Goal: Check status: Check status

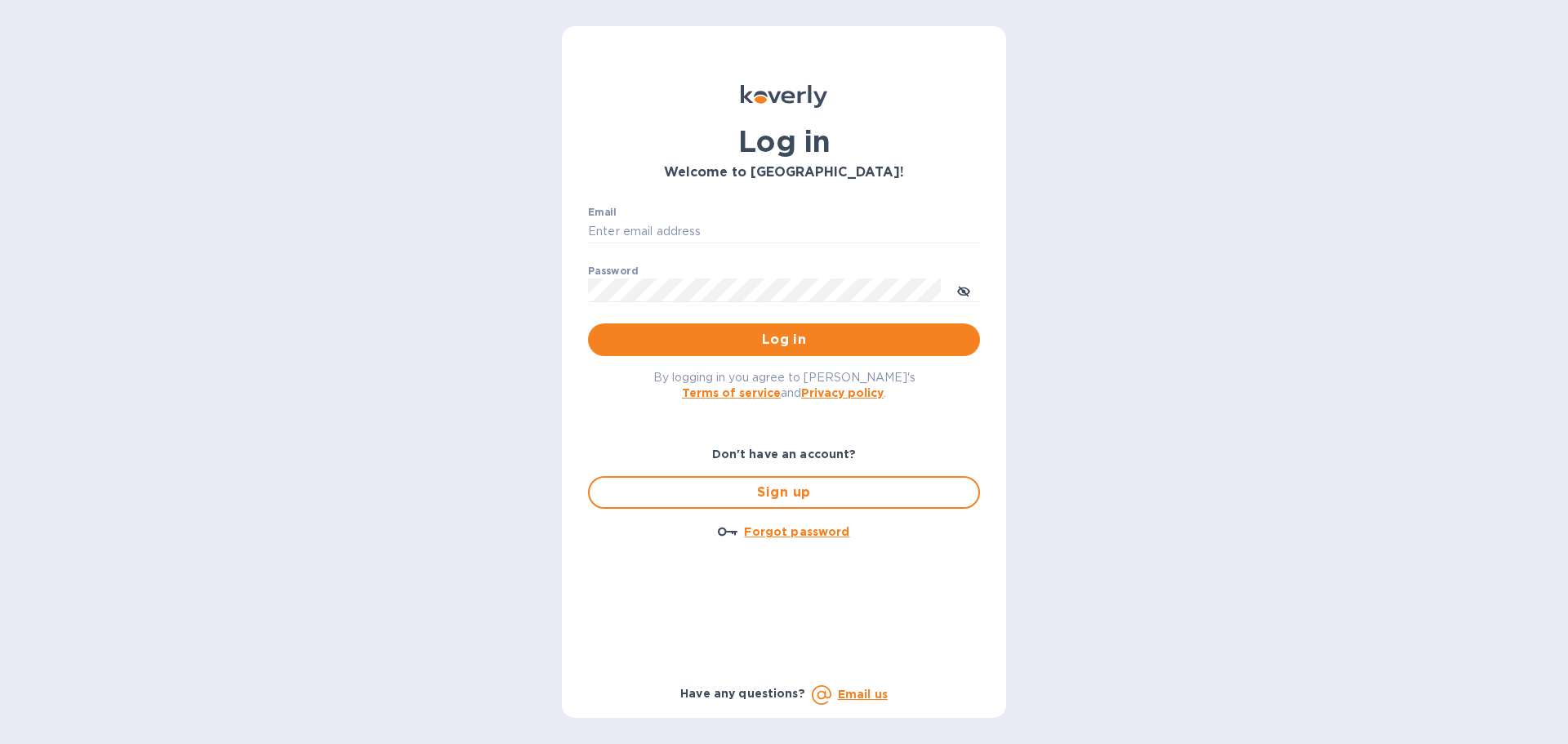
type input "[EMAIL_ADDRESS][DOMAIN_NAME]"
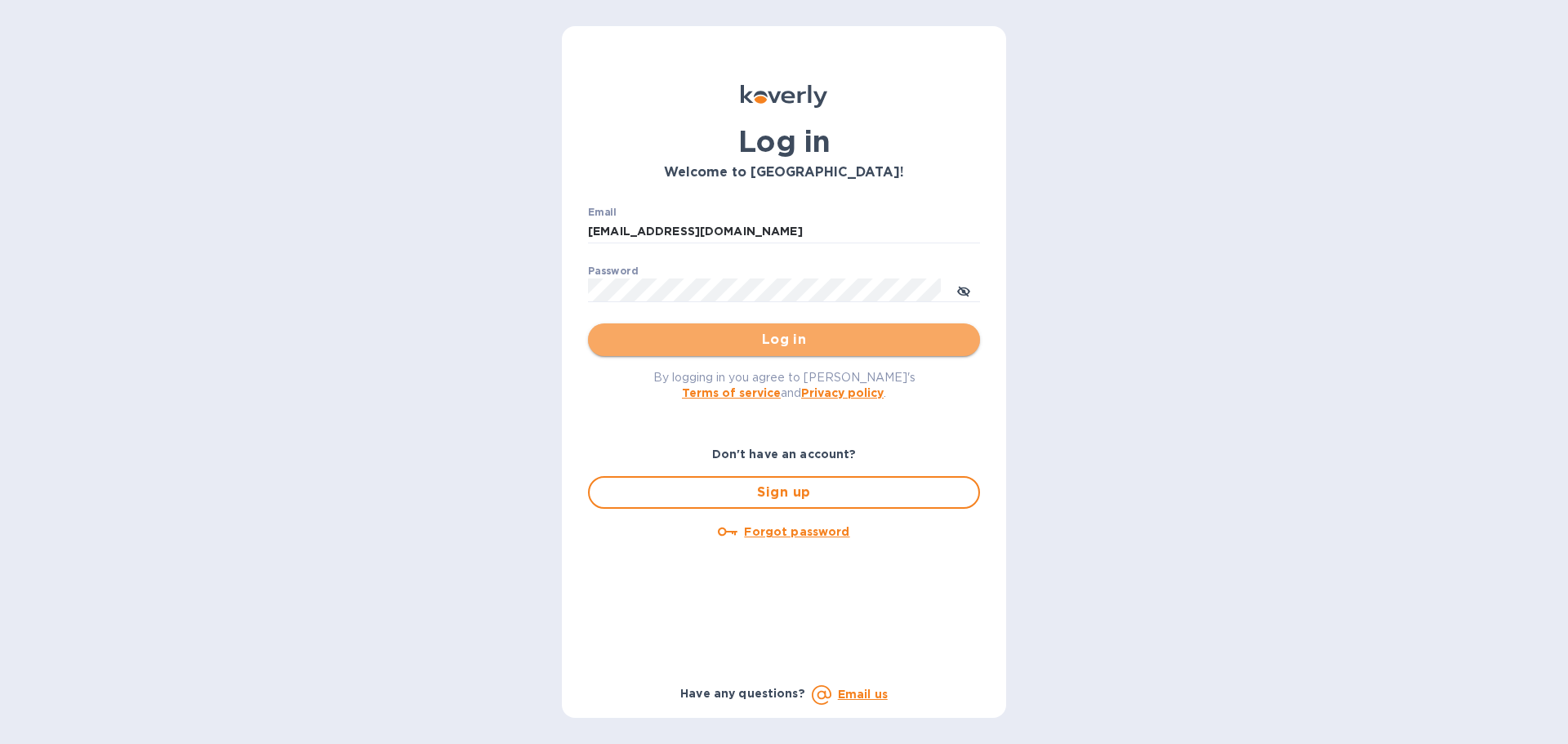
click at [800, 338] on span "Log in" at bounding box center [784, 340] width 366 height 20
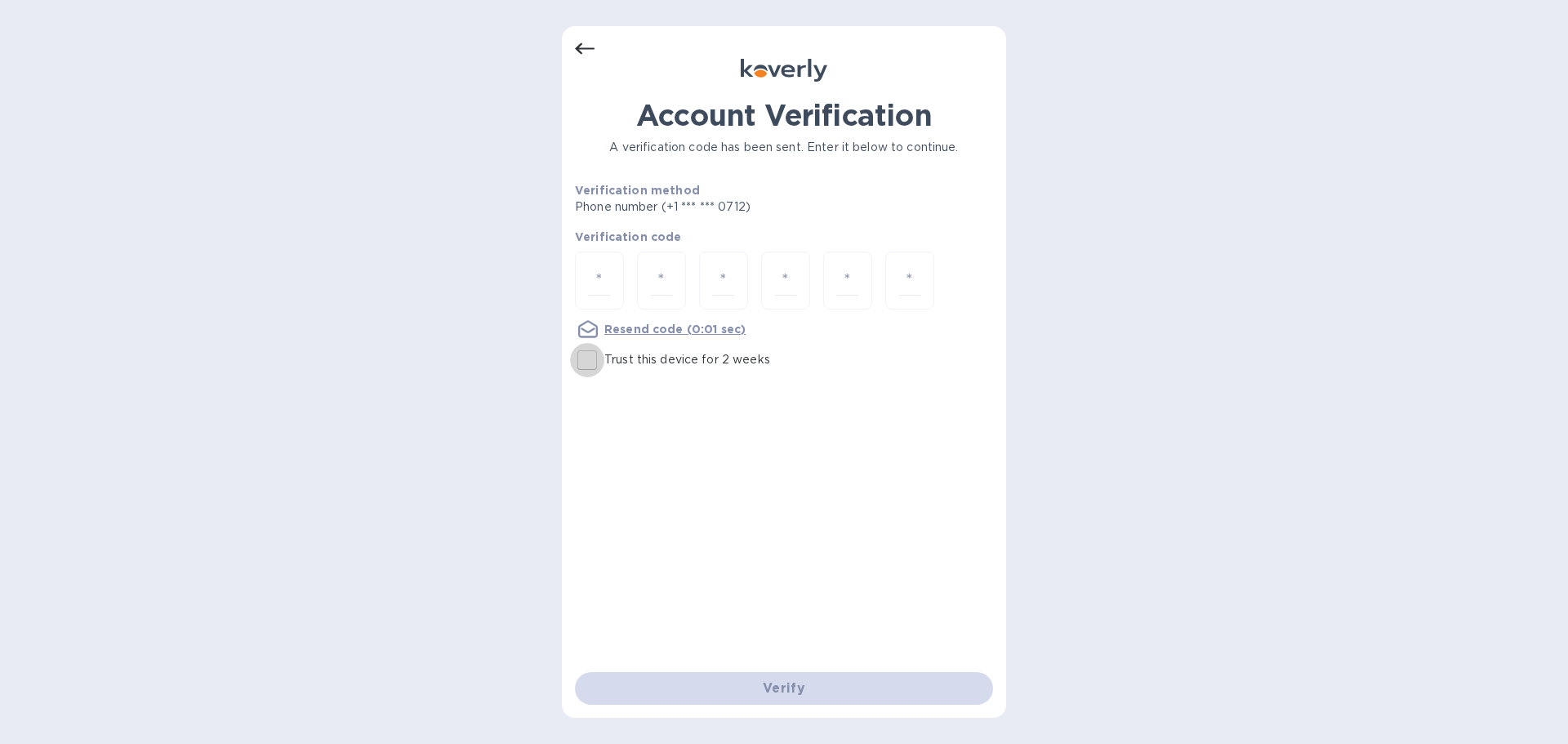
click at [593, 360] on input "Trust this device for 2 weeks" at bounding box center [587, 360] width 34 height 34
checkbox input "true"
click at [596, 291] on input "number" at bounding box center [600, 280] width 22 height 30
type input "8"
type input "5"
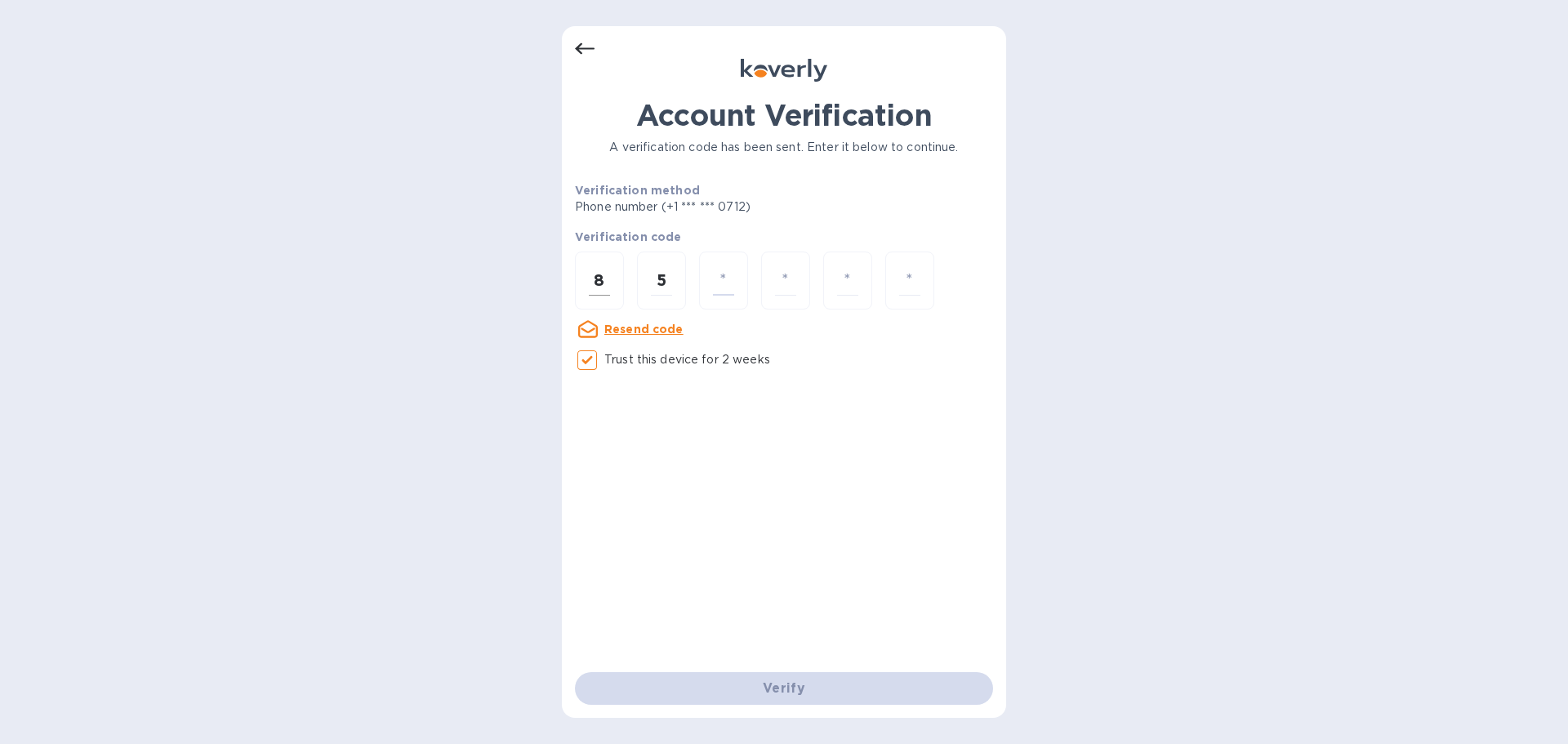
type input "7"
type input "8"
type input "2"
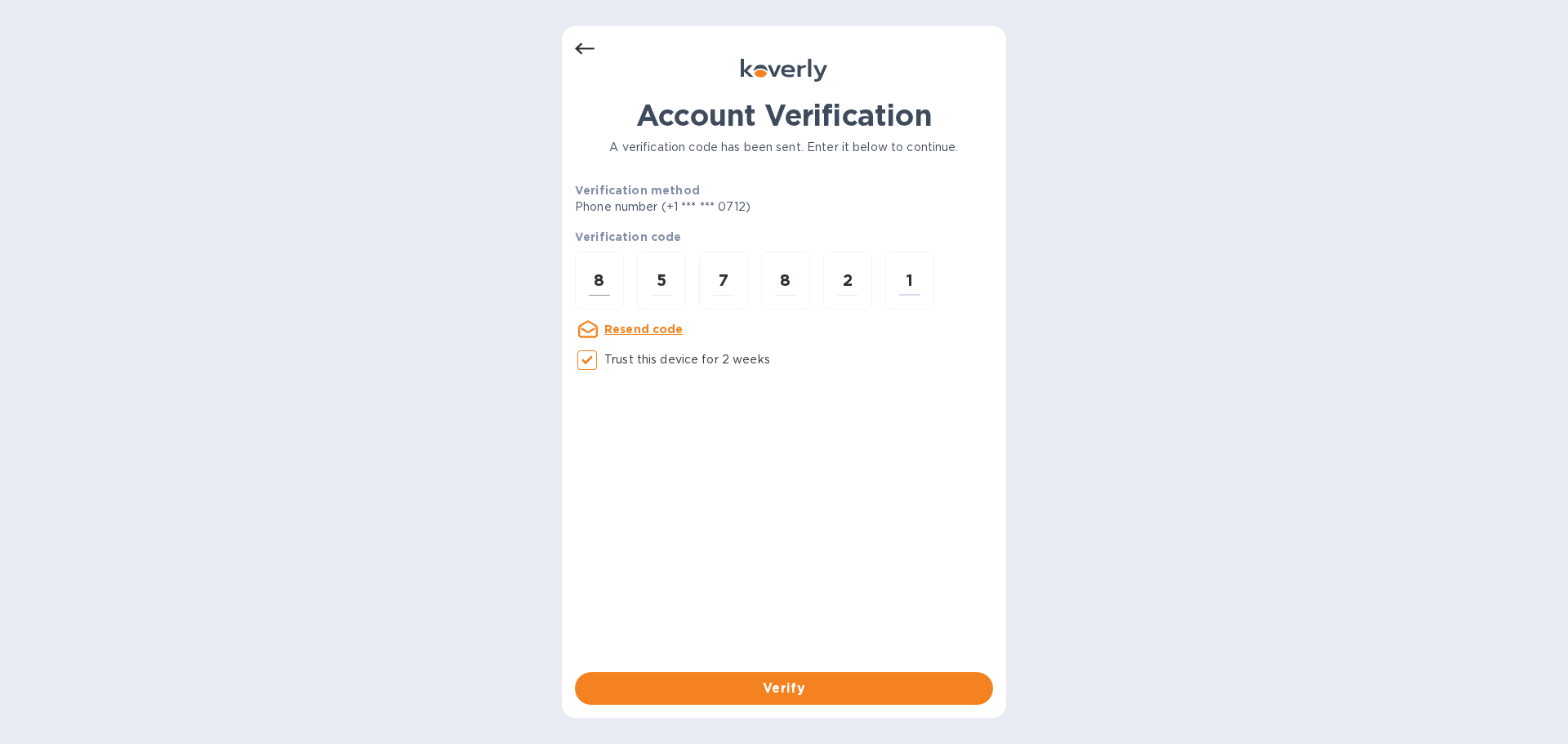
type input "1"
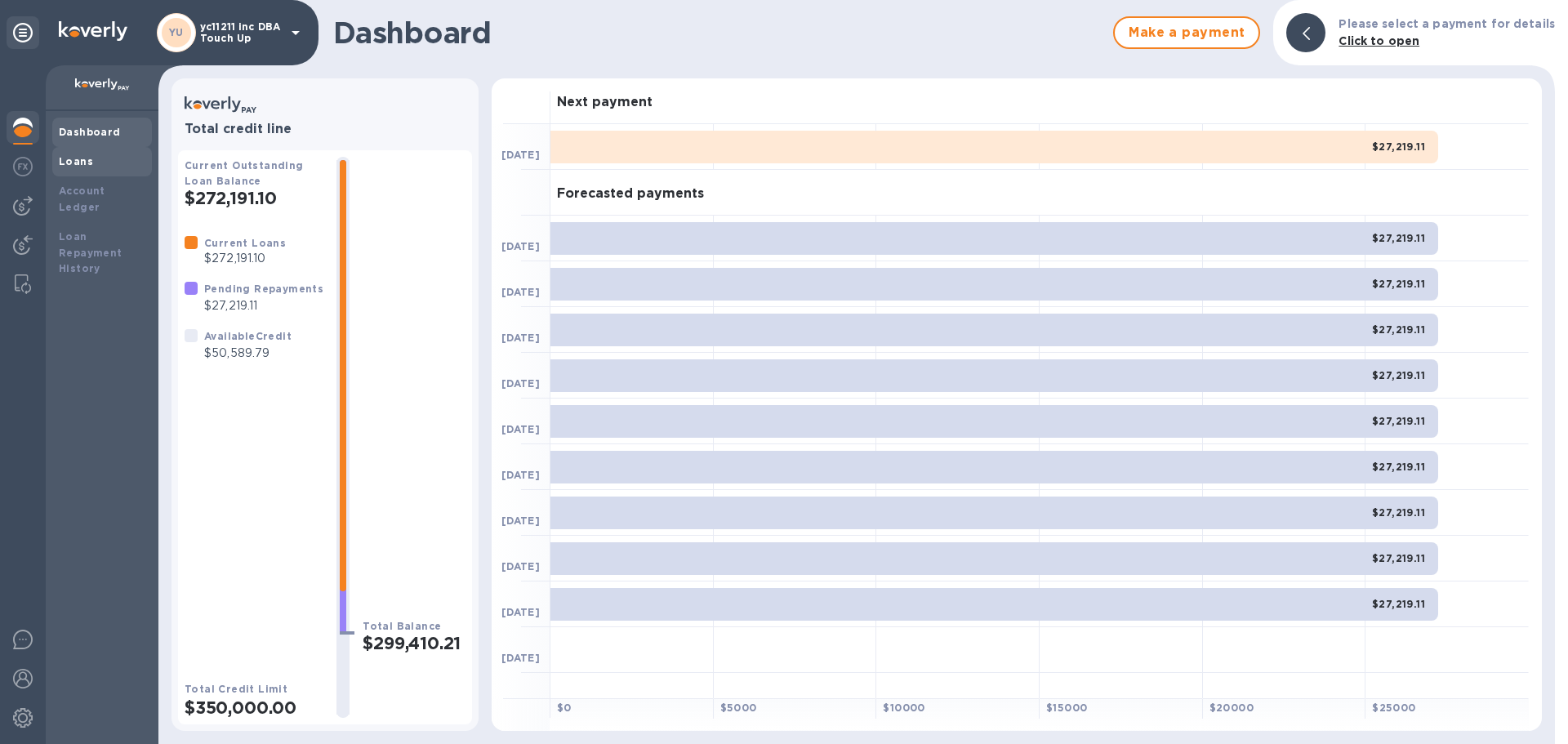
click at [81, 159] on b "Loans" at bounding box center [75, 161] width 34 height 12
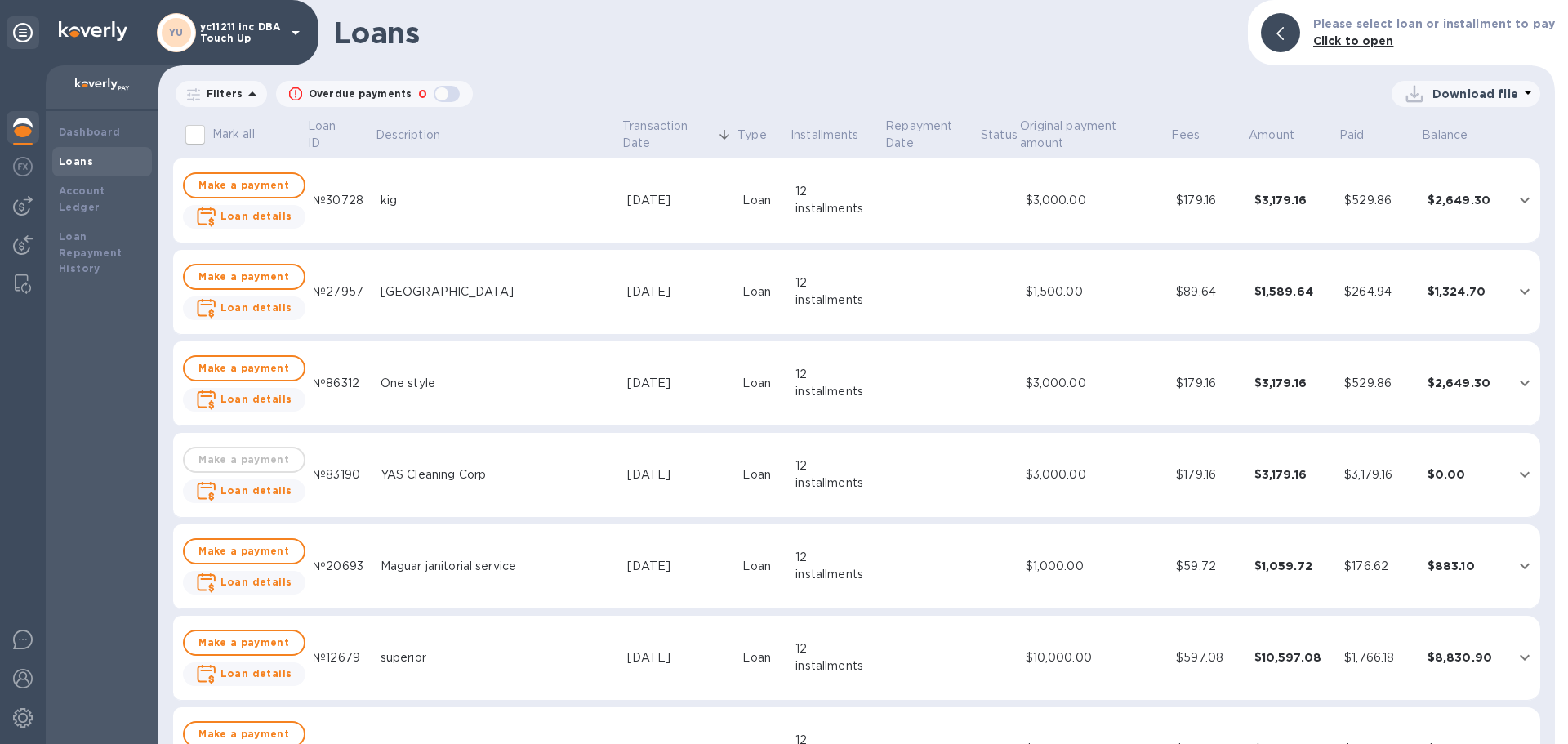
click at [745, 302] on td "Loan" at bounding box center [763, 292] width 53 height 85
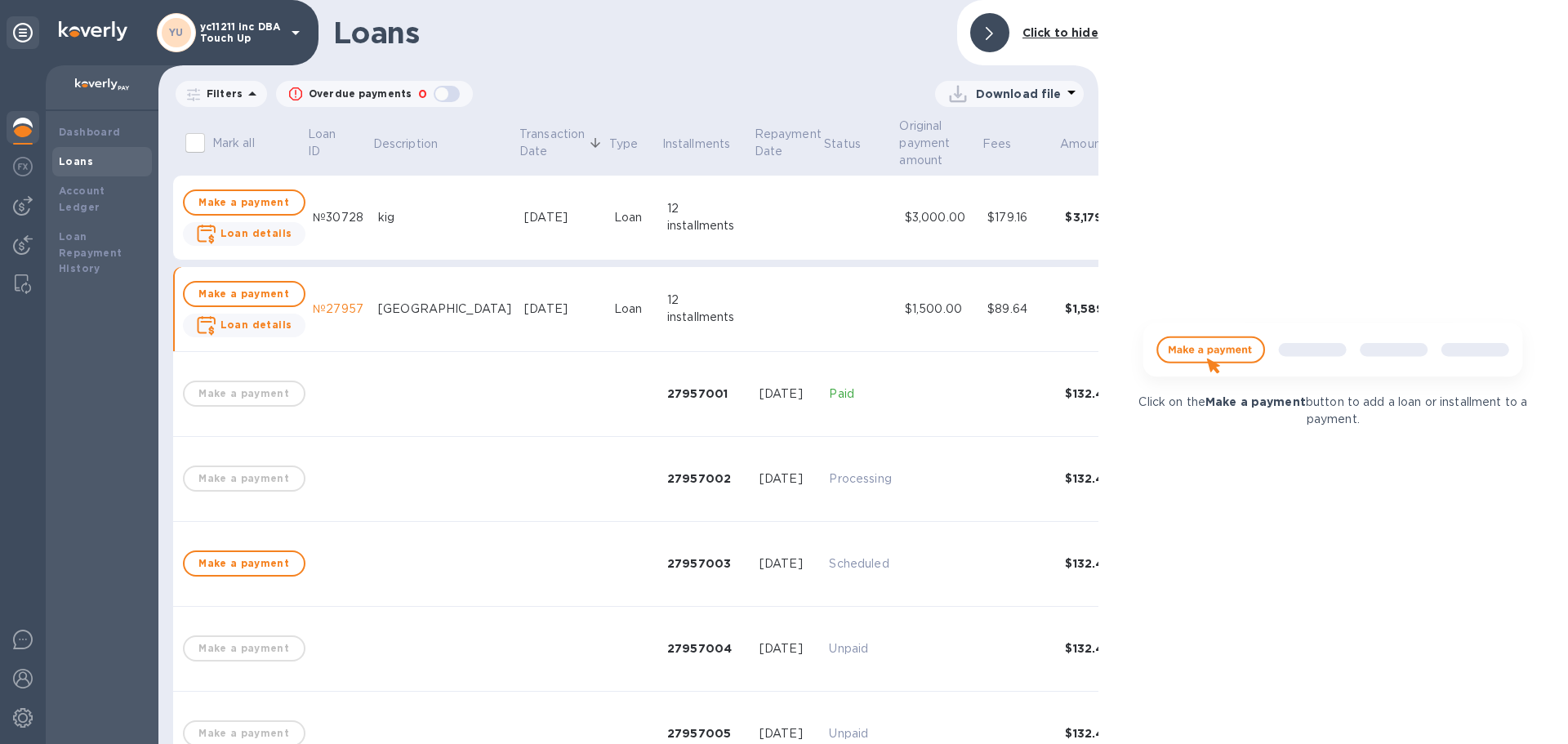
click at [1087, 32] on b "Click to hide" at bounding box center [1061, 33] width 76 height 13
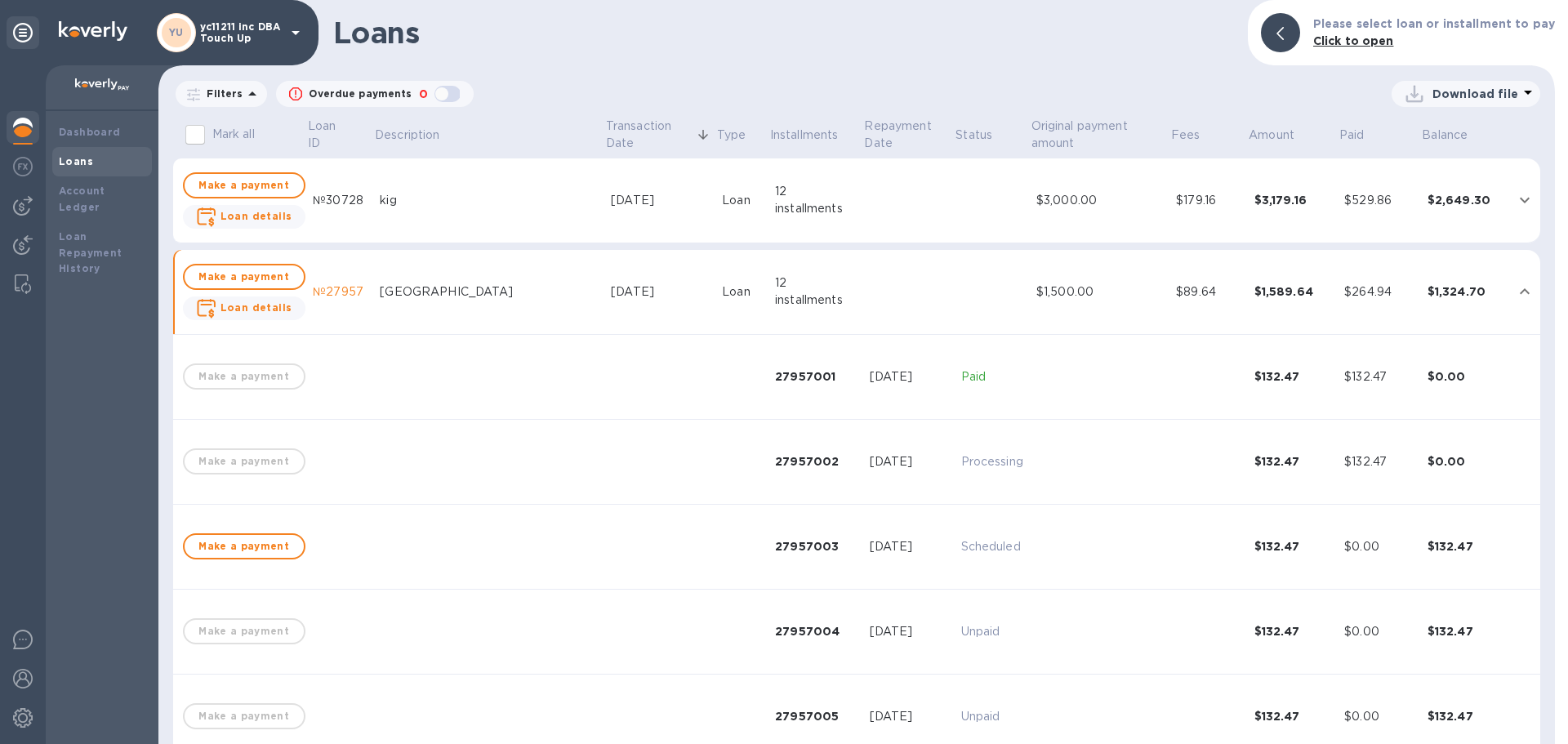
click at [649, 291] on div "[DATE]" at bounding box center [660, 292] width 98 height 17
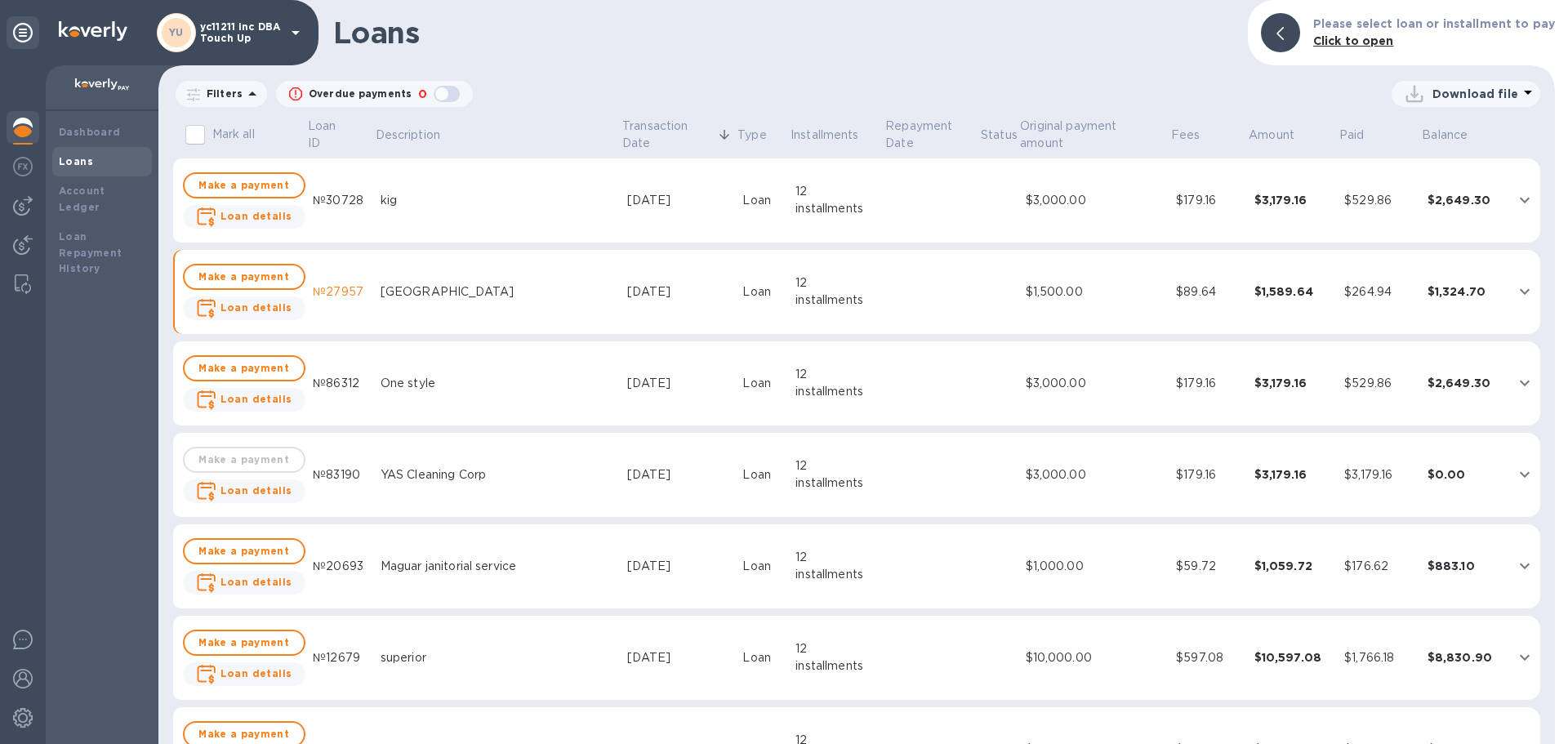
click at [688, 209] on td "[DATE]" at bounding box center [678, 201] width 115 height 85
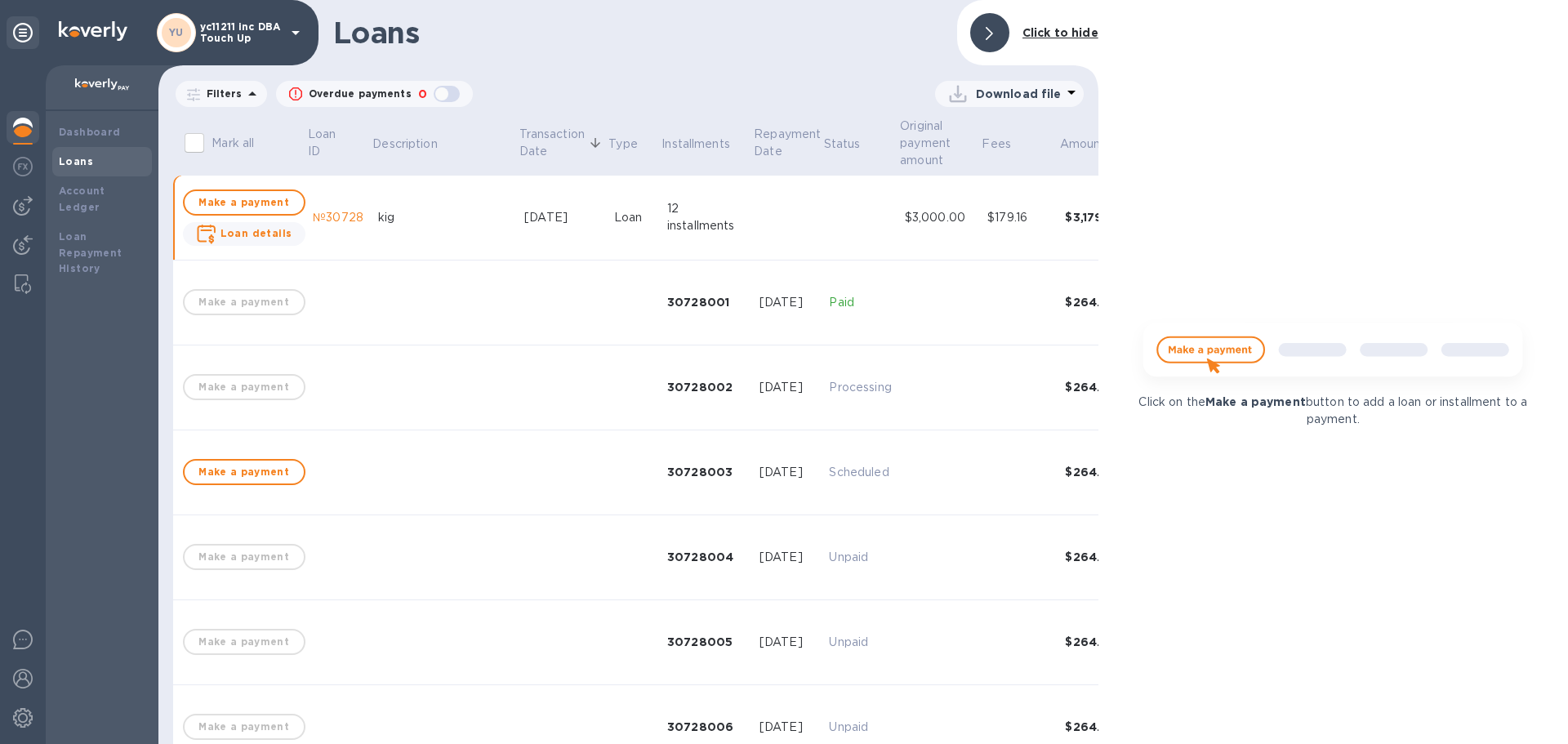
click at [518, 233] on td "[DATE]" at bounding box center [563, 218] width 90 height 85
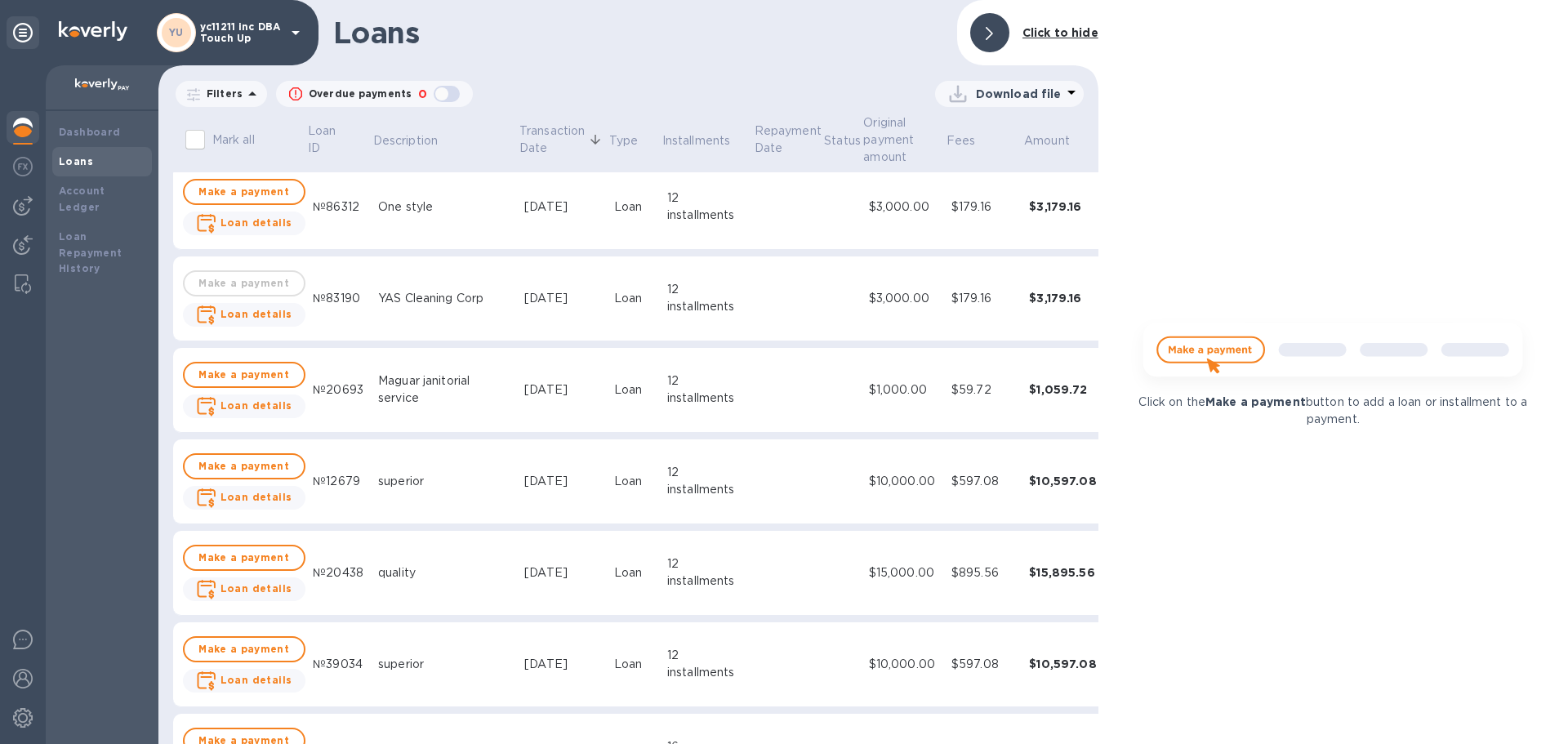
scroll to position [246, 0]
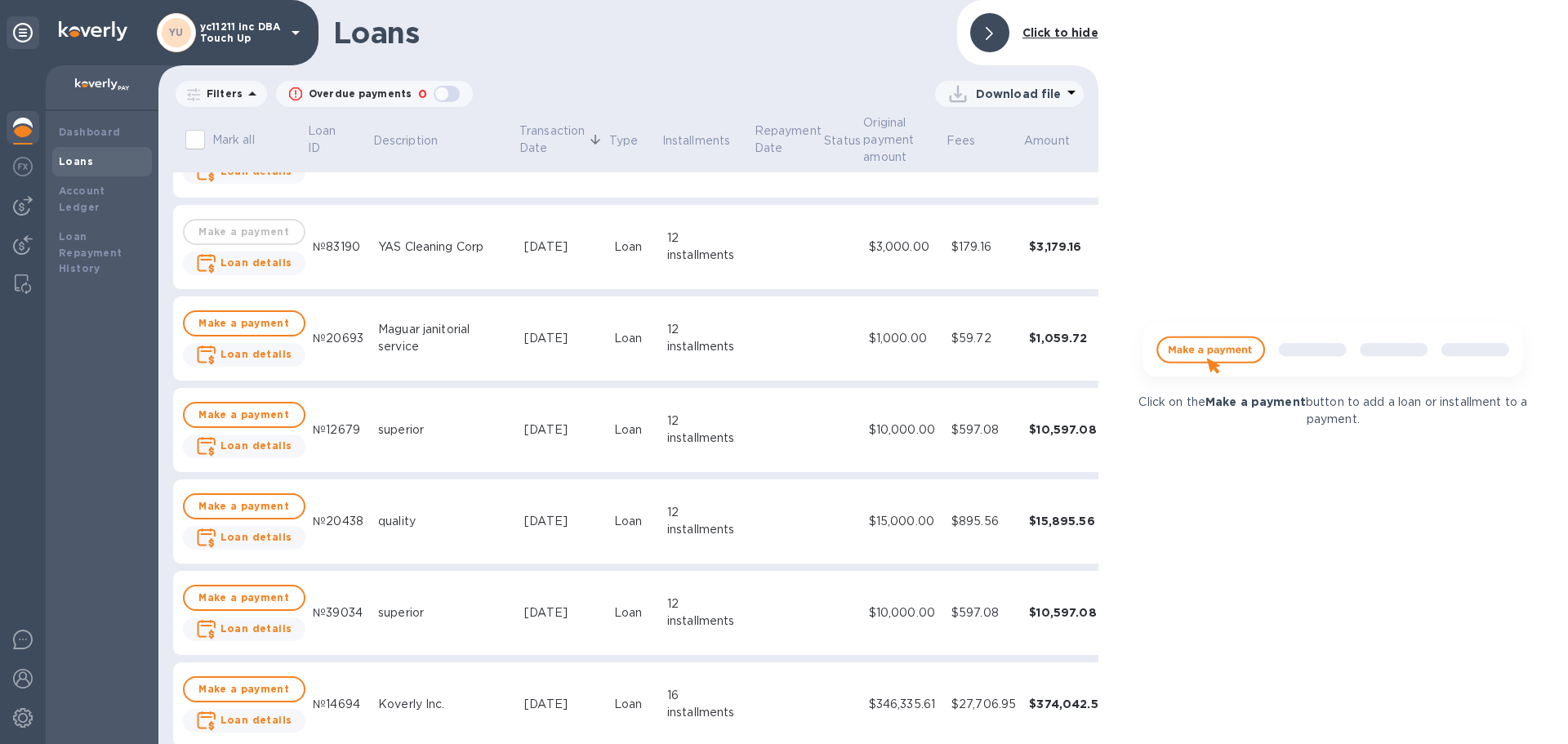
click at [1051, 46] on div "Click to hide" at bounding box center [1061, 33] width 89 height 30
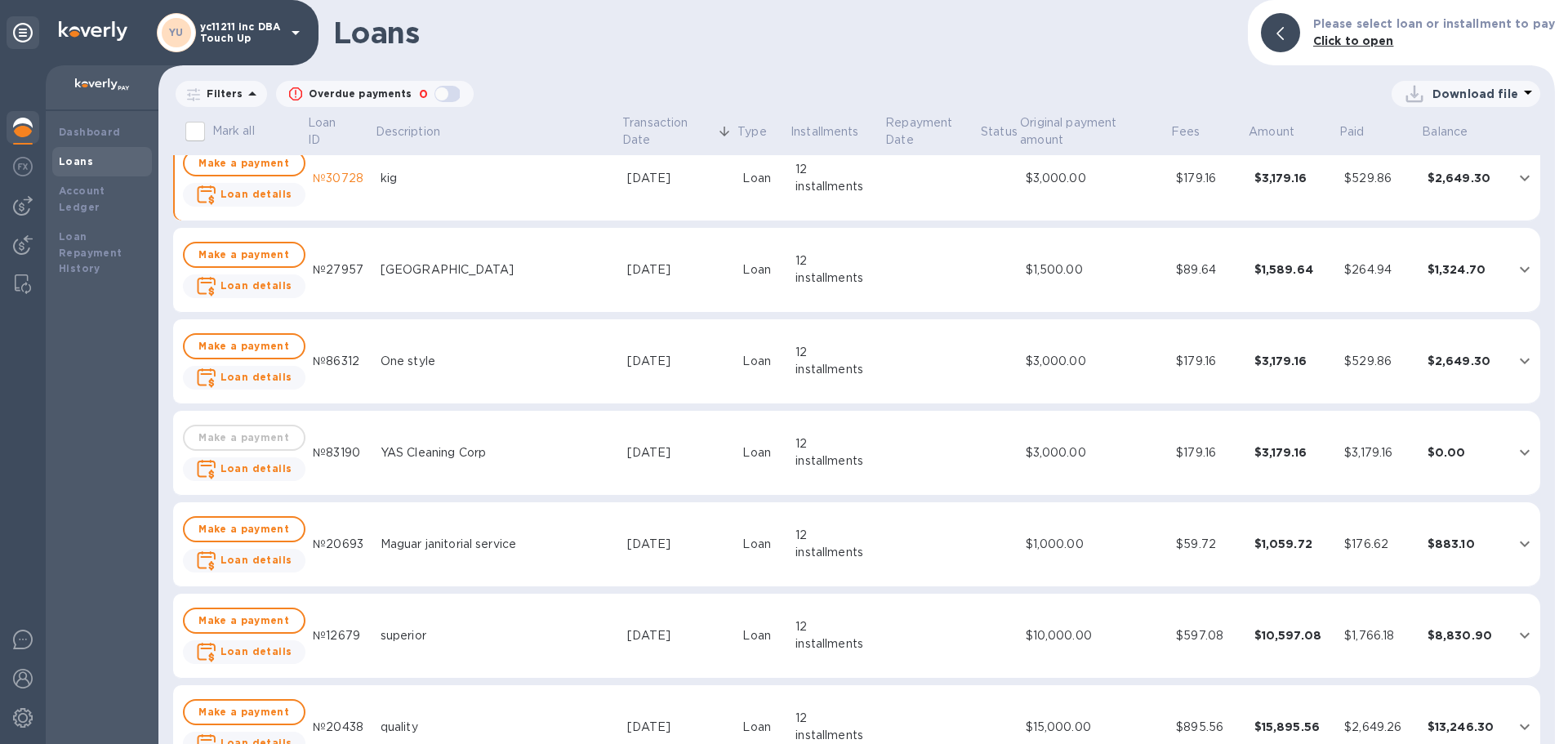
scroll to position [0, 0]
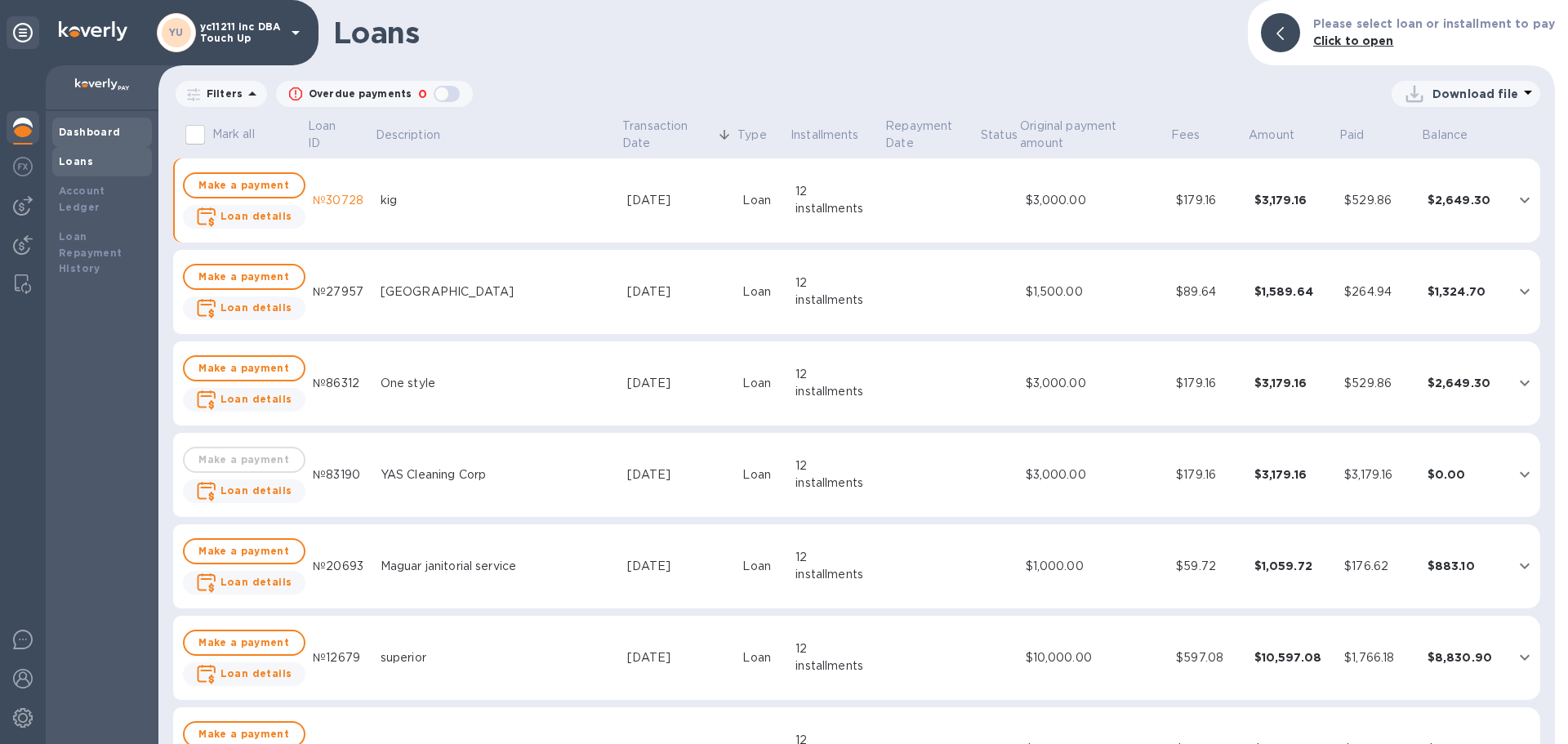
click at [100, 126] on b "Dashboard" at bounding box center [90, 132] width 62 height 12
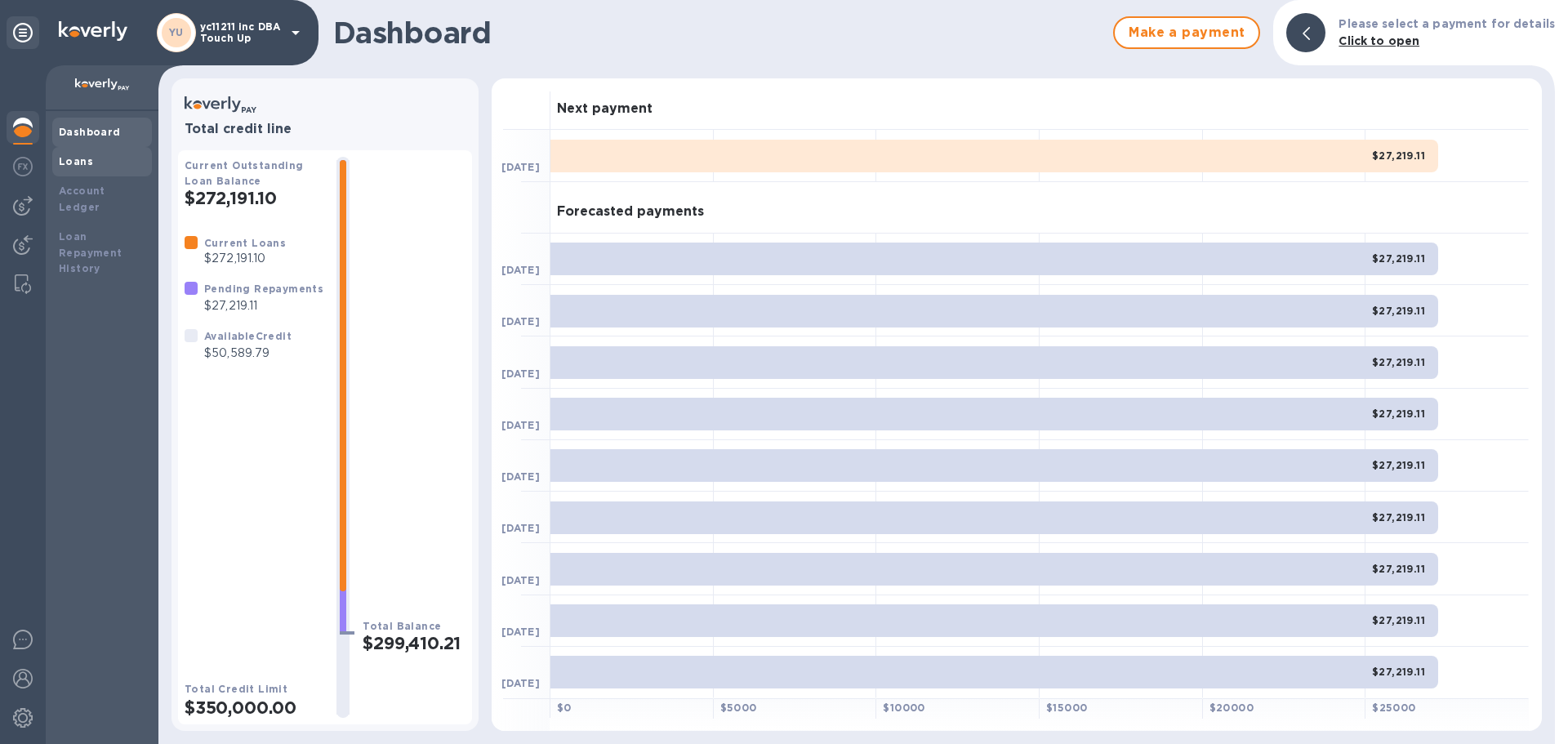
click at [85, 161] on b "Loans" at bounding box center [75, 161] width 34 height 12
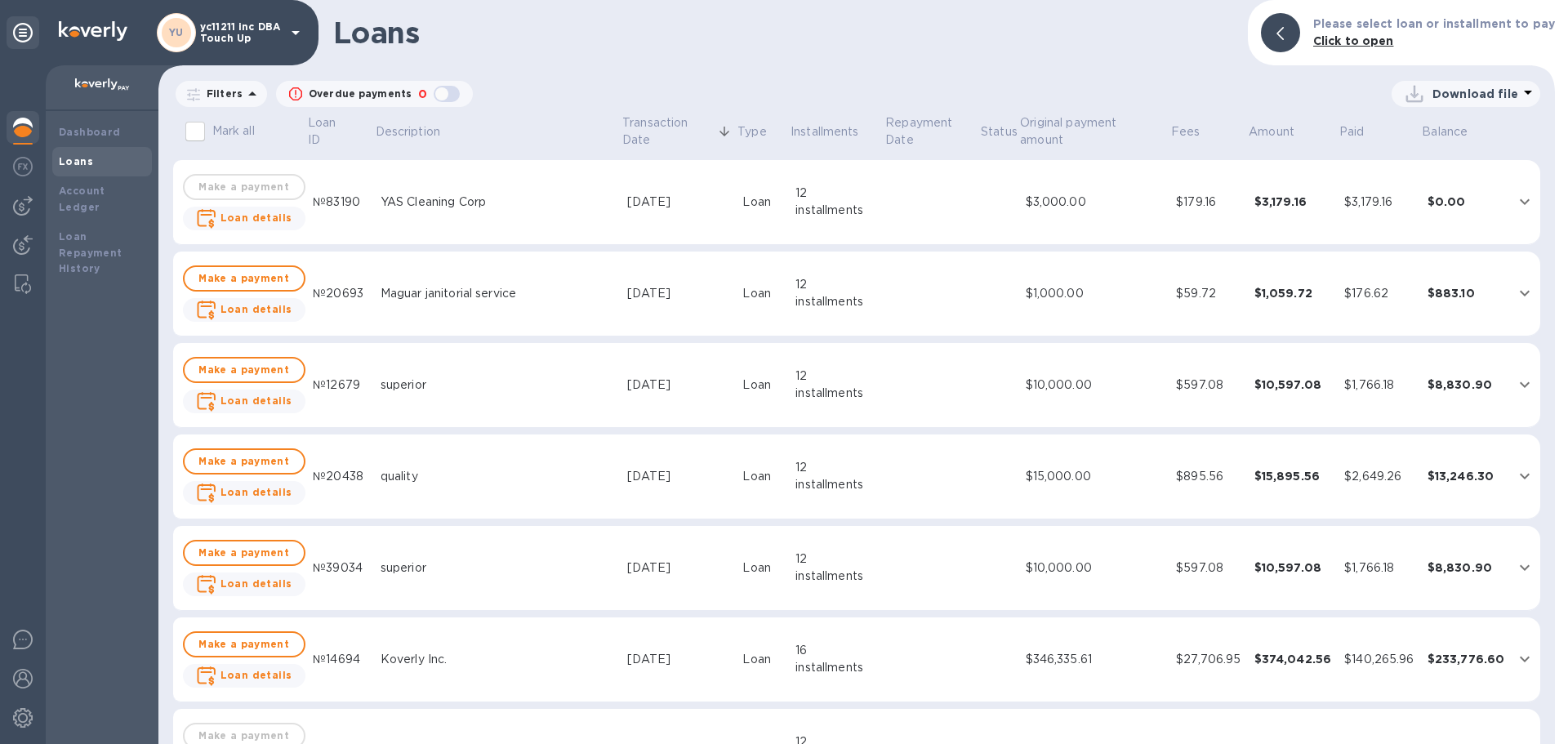
scroll to position [246, 0]
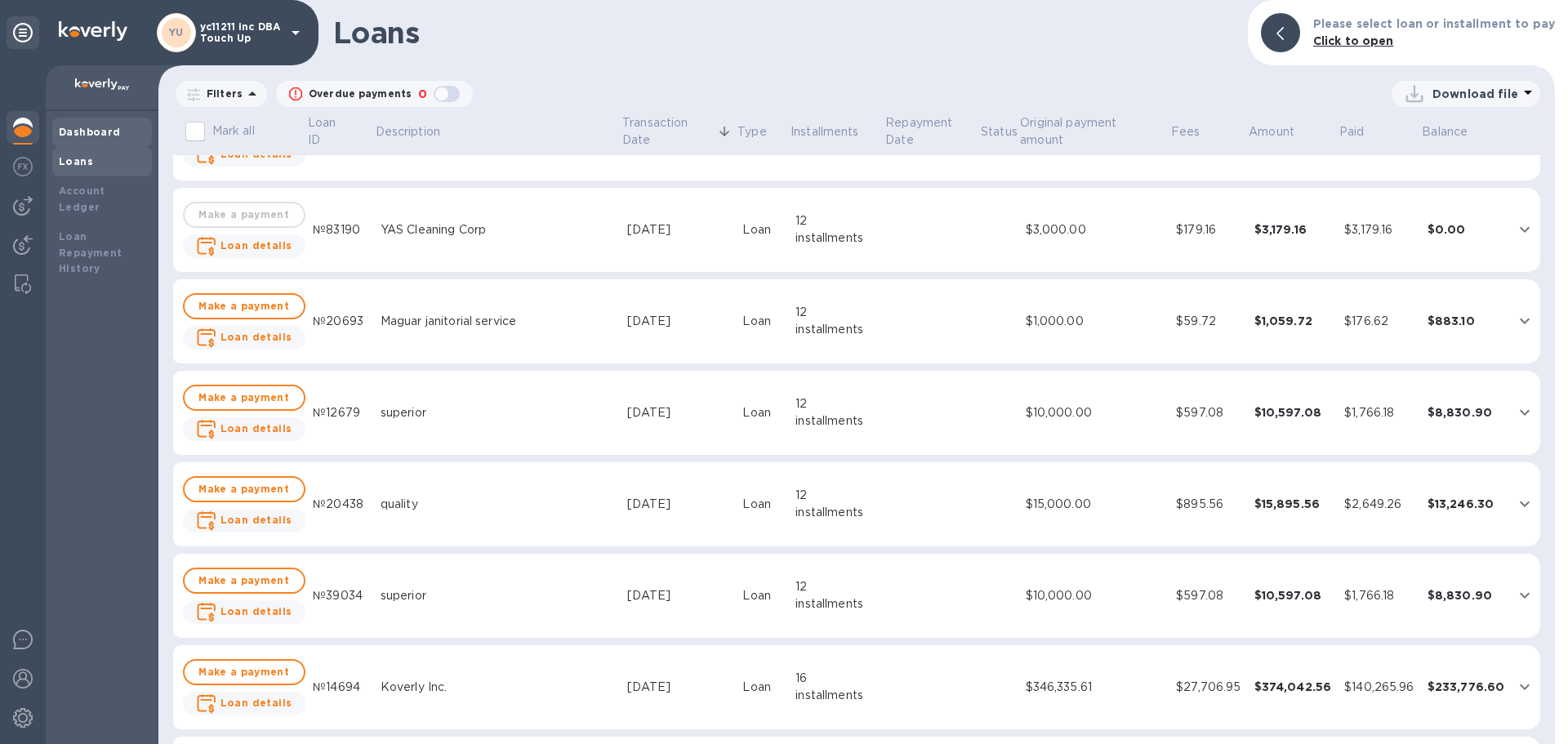
click at [90, 129] on b "Dashboard" at bounding box center [90, 132] width 62 height 12
